Goal: Find specific page/section: Find specific page/section

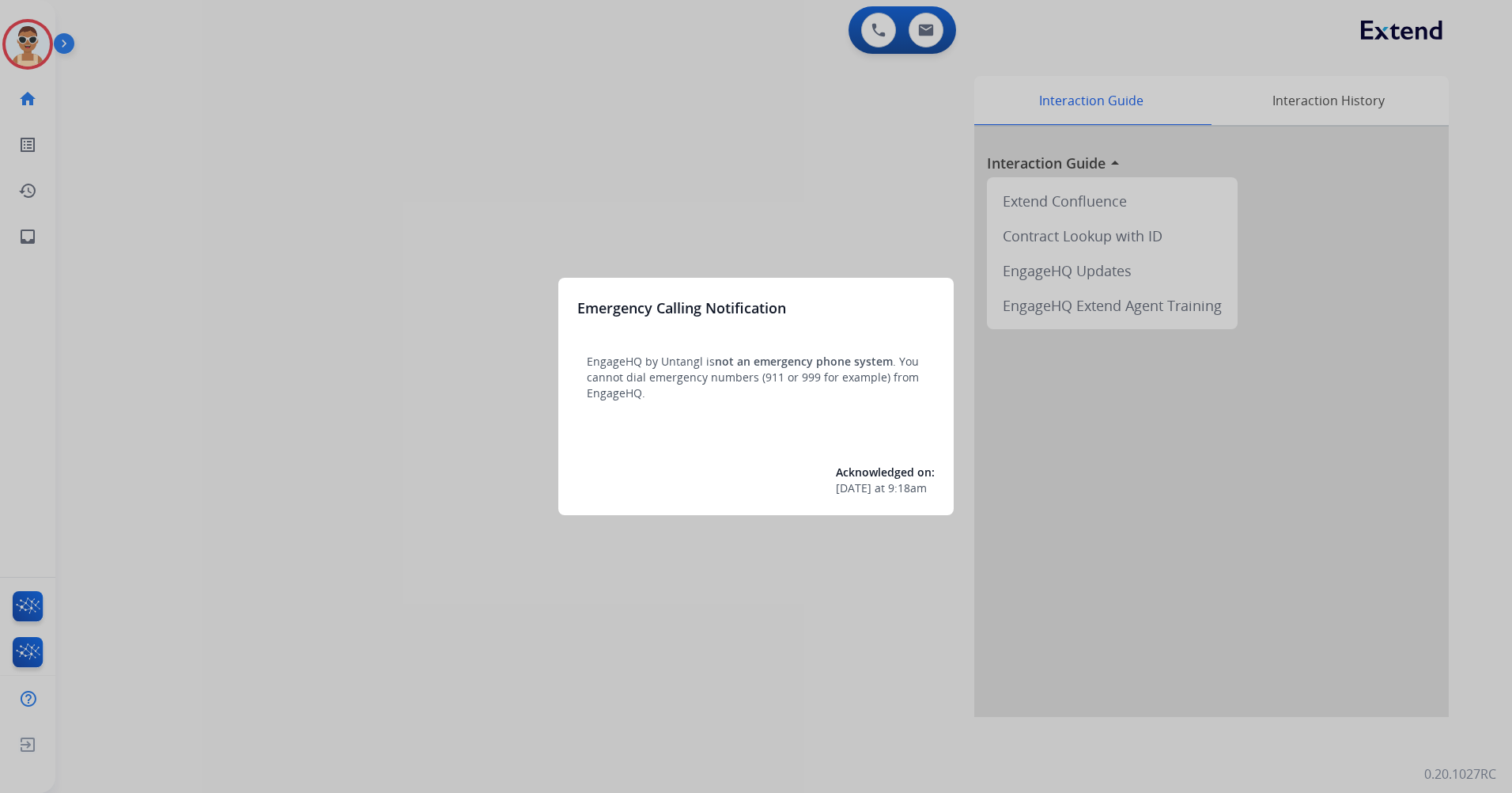
click at [389, 341] on div at bounding box center [756, 396] width 1512 height 793
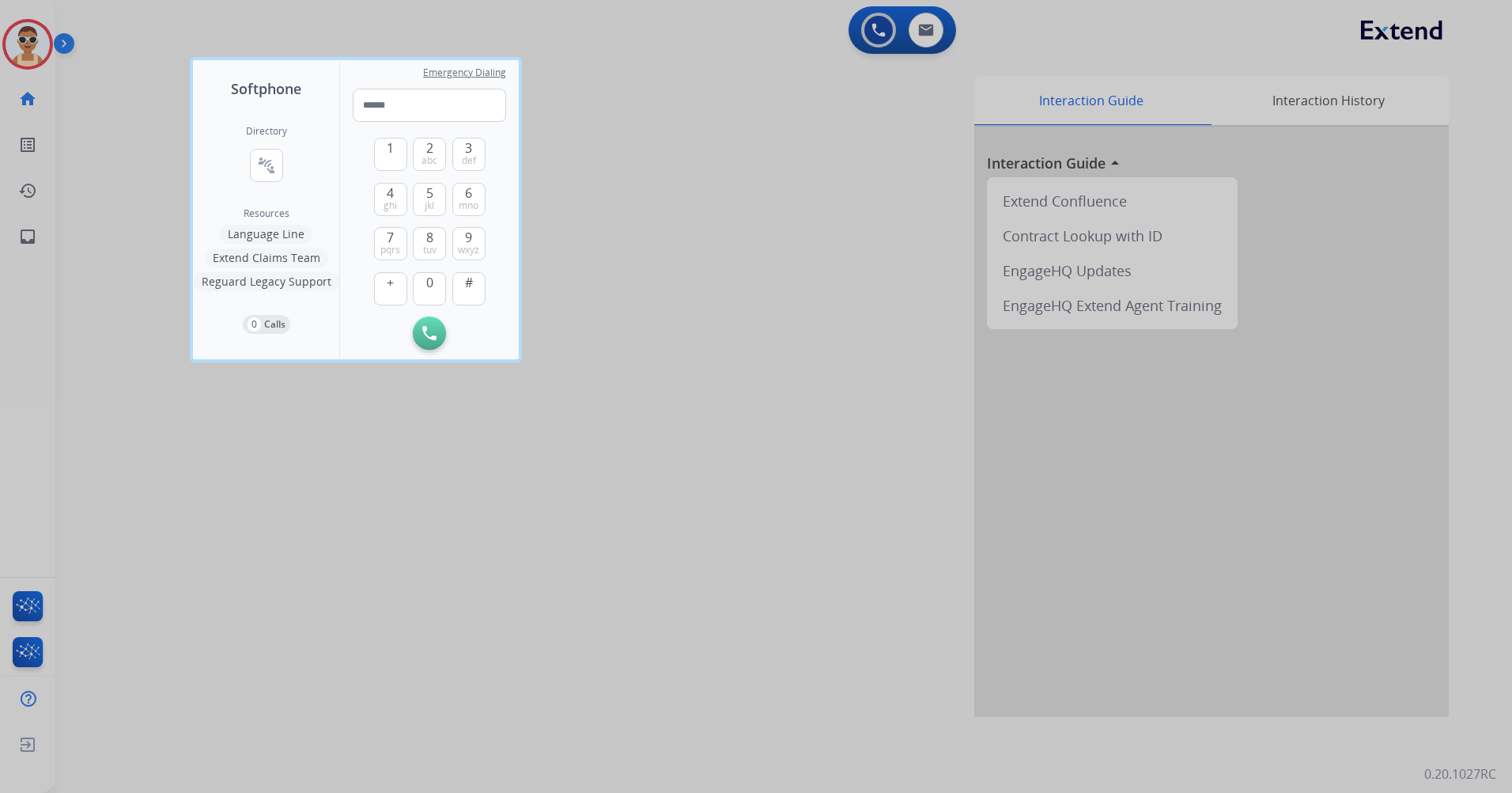
click at [428, 520] on div at bounding box center [756, 396] width 1512 height 793
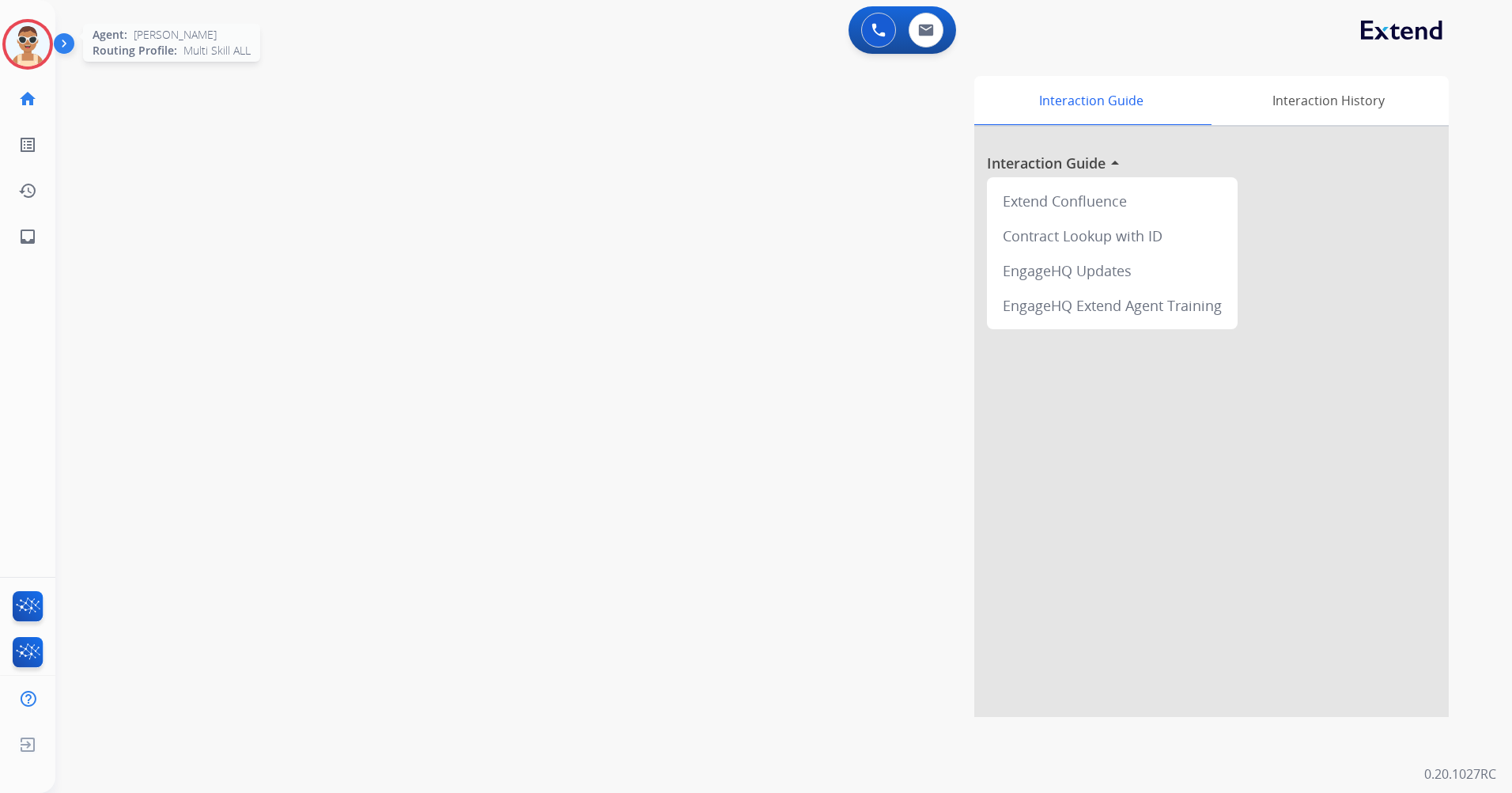
click at [37, 35] on img at bounding box center [28, 45] width 45 height 45
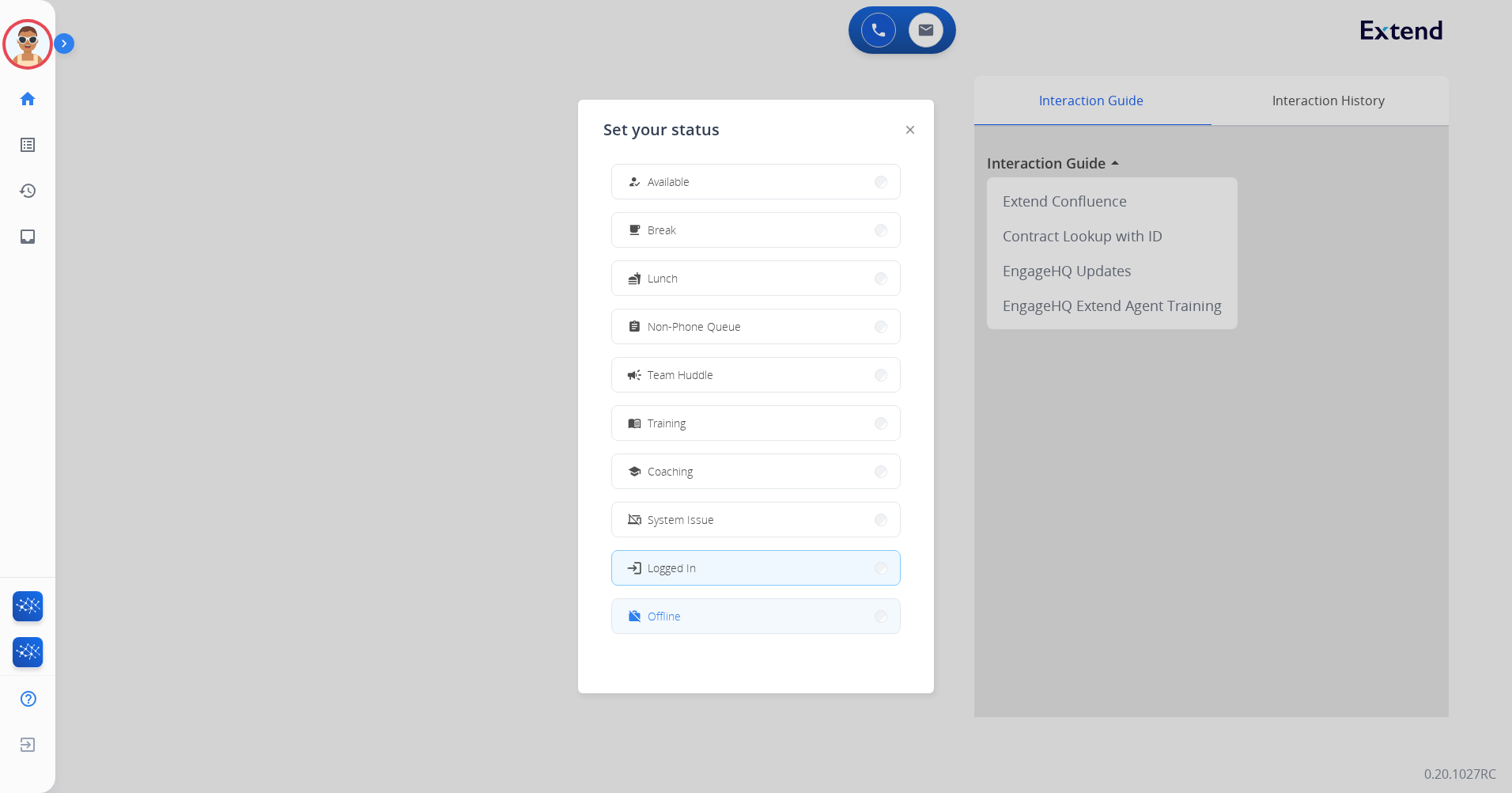
scroll to position [5, 0]
click at [711, 619] on button "work_off Offline" at bounding box center [756, 615] width 288 height 34
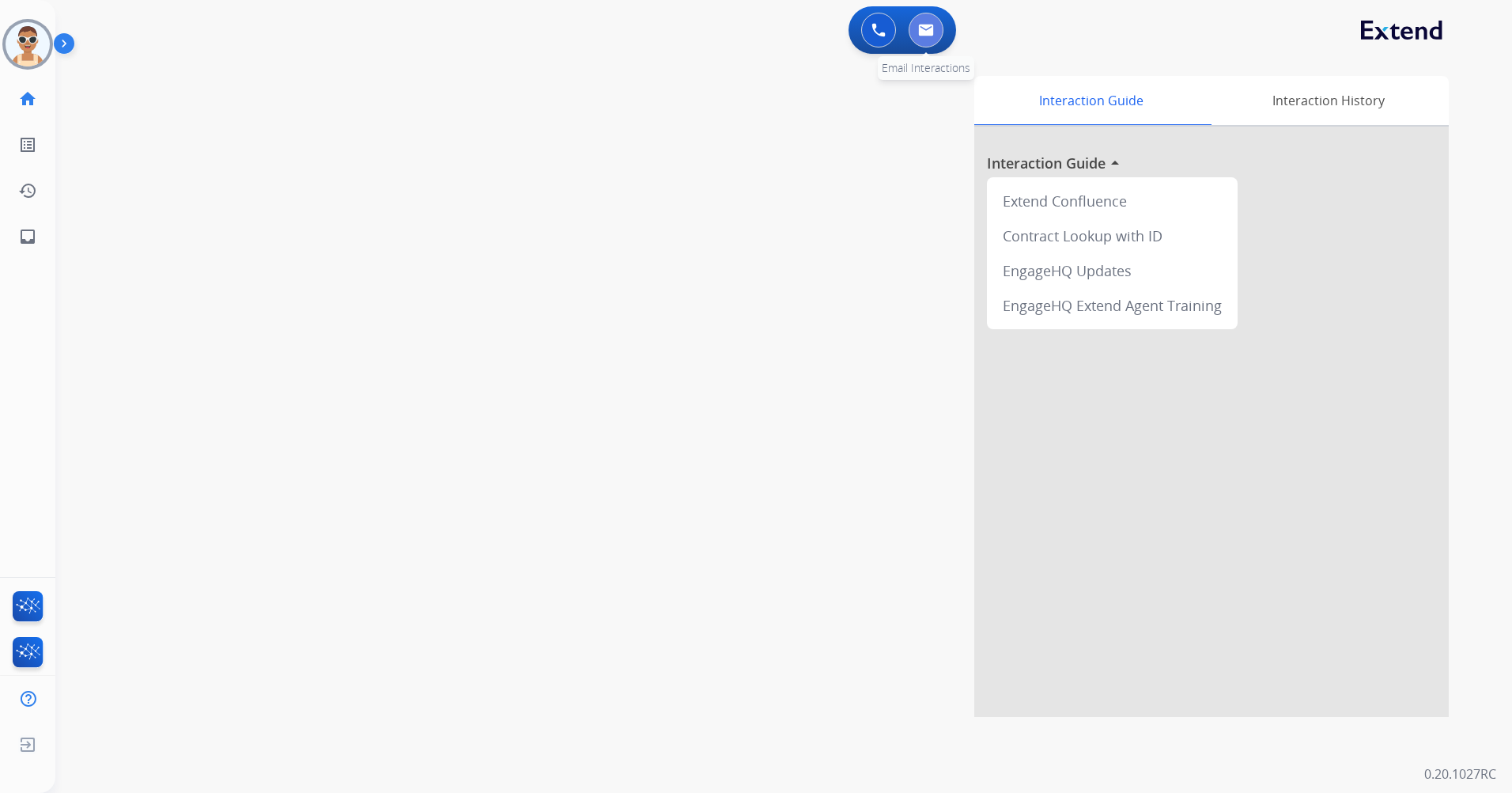
click at [924, 40] on button at bounding box center [925, 30] width 34 height 34
